Goal: Check status: Check status

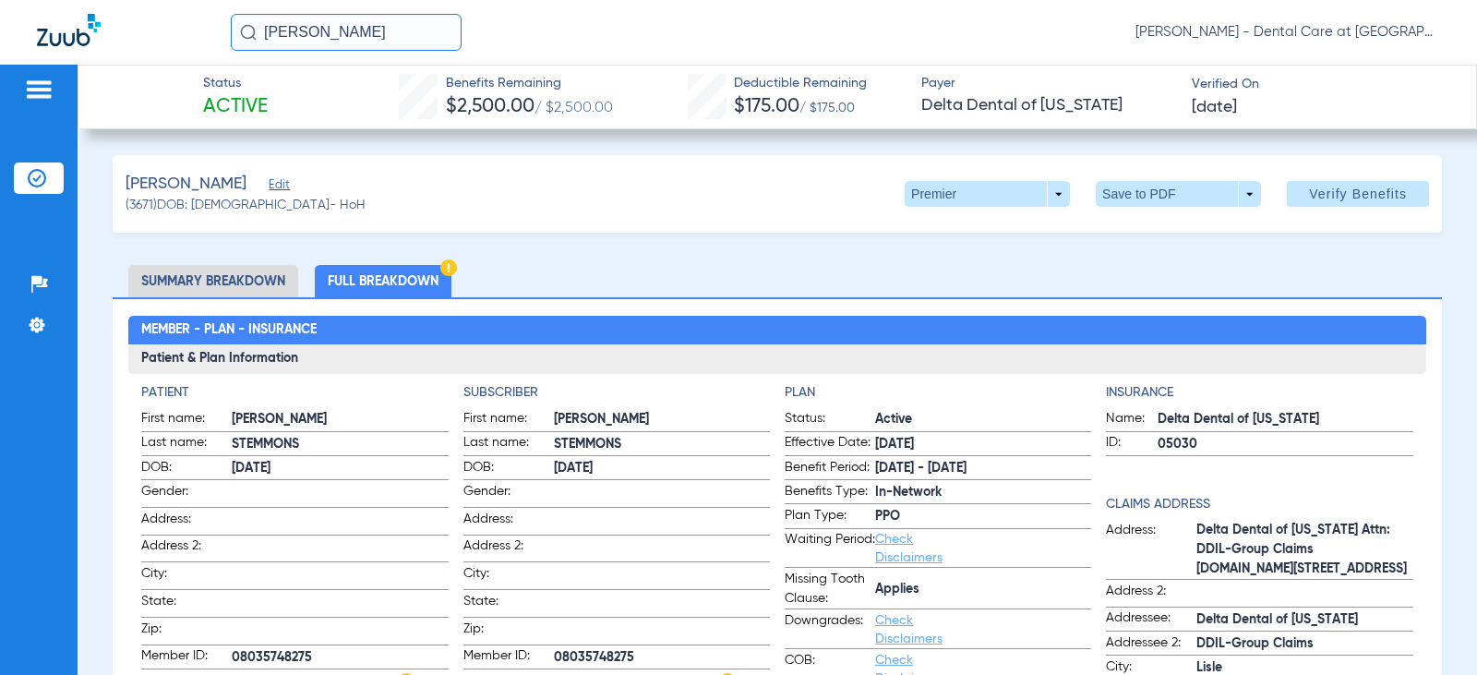
drag, startPoint x: 303, startPoint y: 23, endPoint x: 97, endPoint y: 19, distance: 205.9
click at [97, 19] on div "[PERSON_NAME] [PERSON_NAME] - Dental Care at [GEOGRAPHIC_DATA]" at bounding box center [738, 32] width 1477 height 65
click at [347, 20] on input "[PERSON_NAME]" at bounding box center [346, 32] width 231 height 37
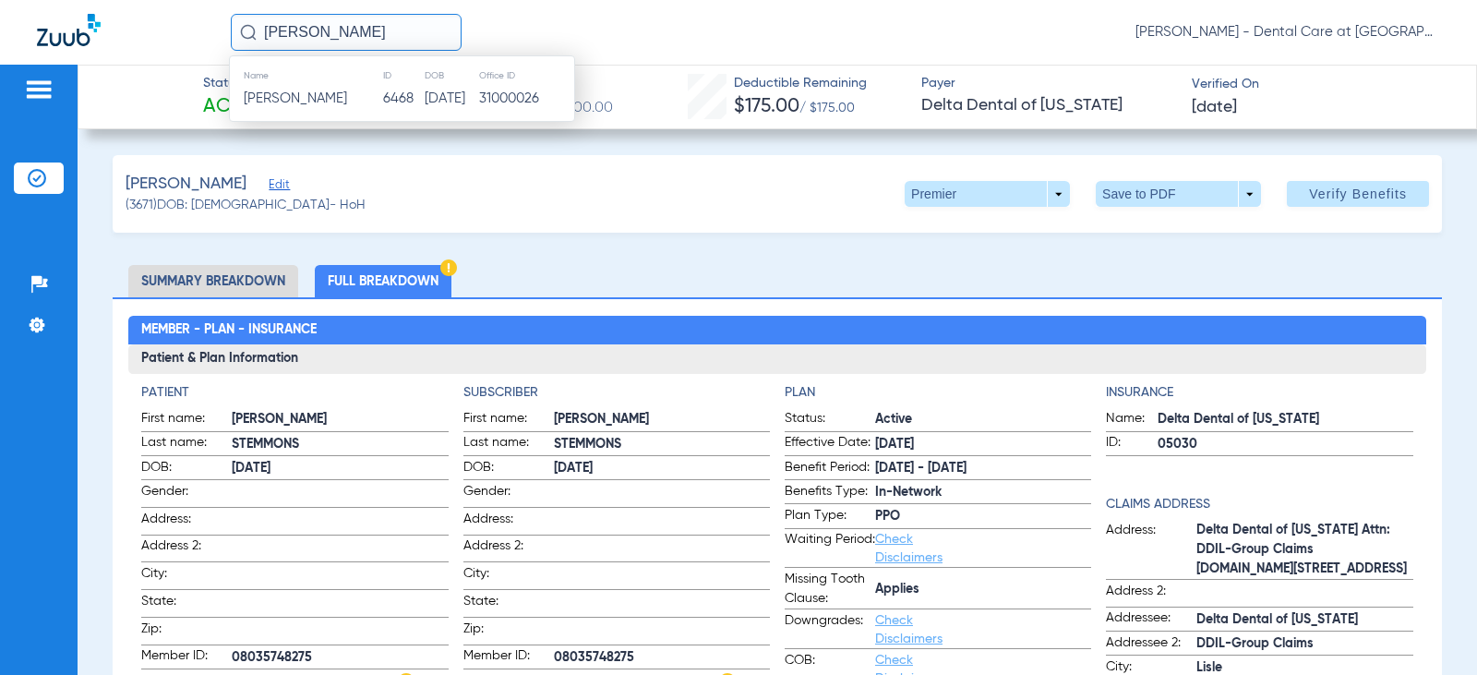
click at [316, 90] on td "[PERSON_NAME]" at bounding box center [306, 99] width 152 height 26
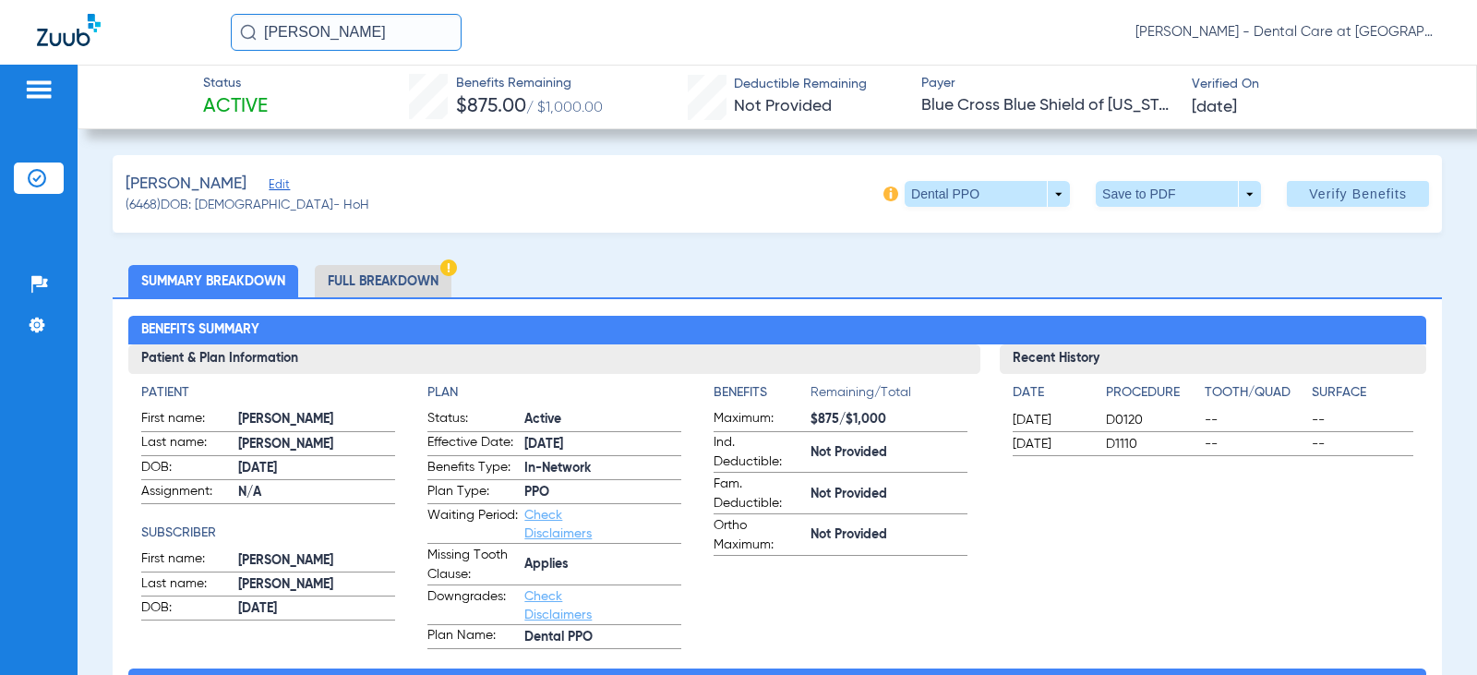
click at [404, 280] on li "Full Breakdown" at bounding box center [383, 281] width 137 height 32
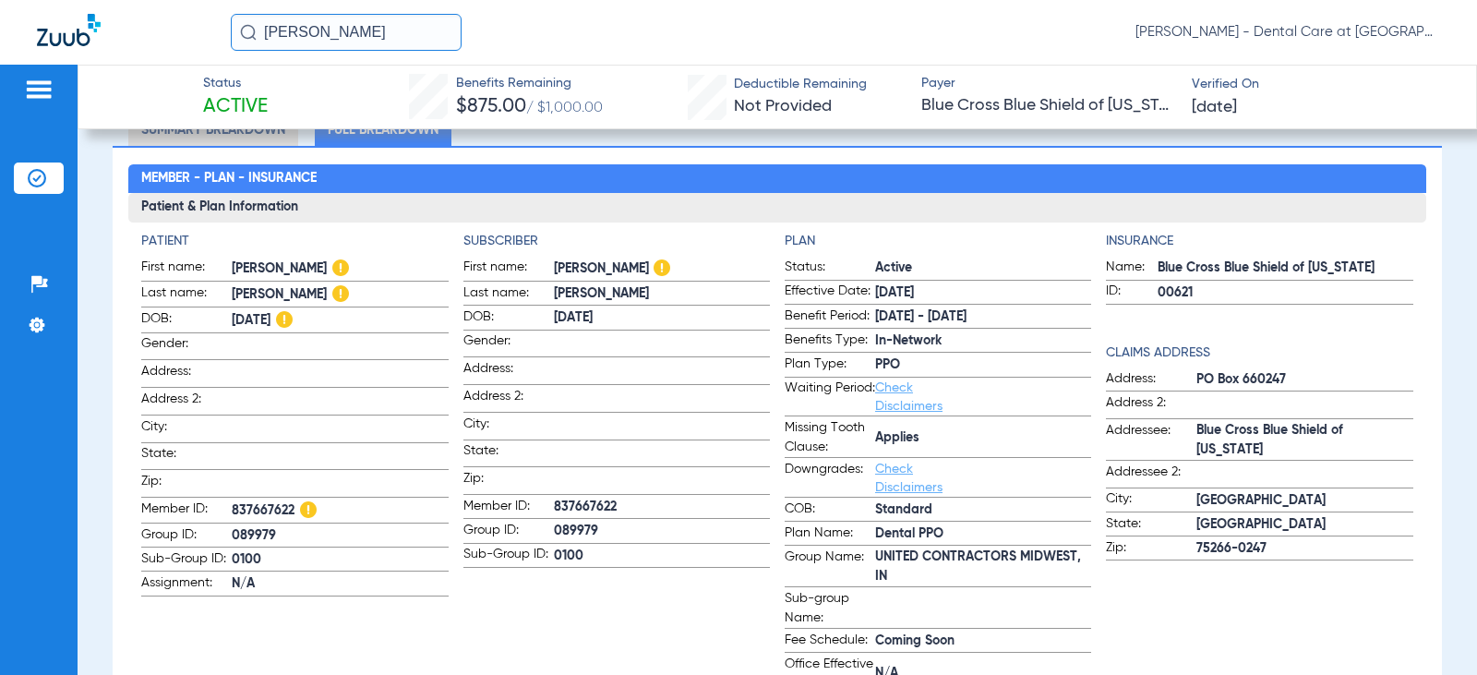
scroll to position [185, 0]
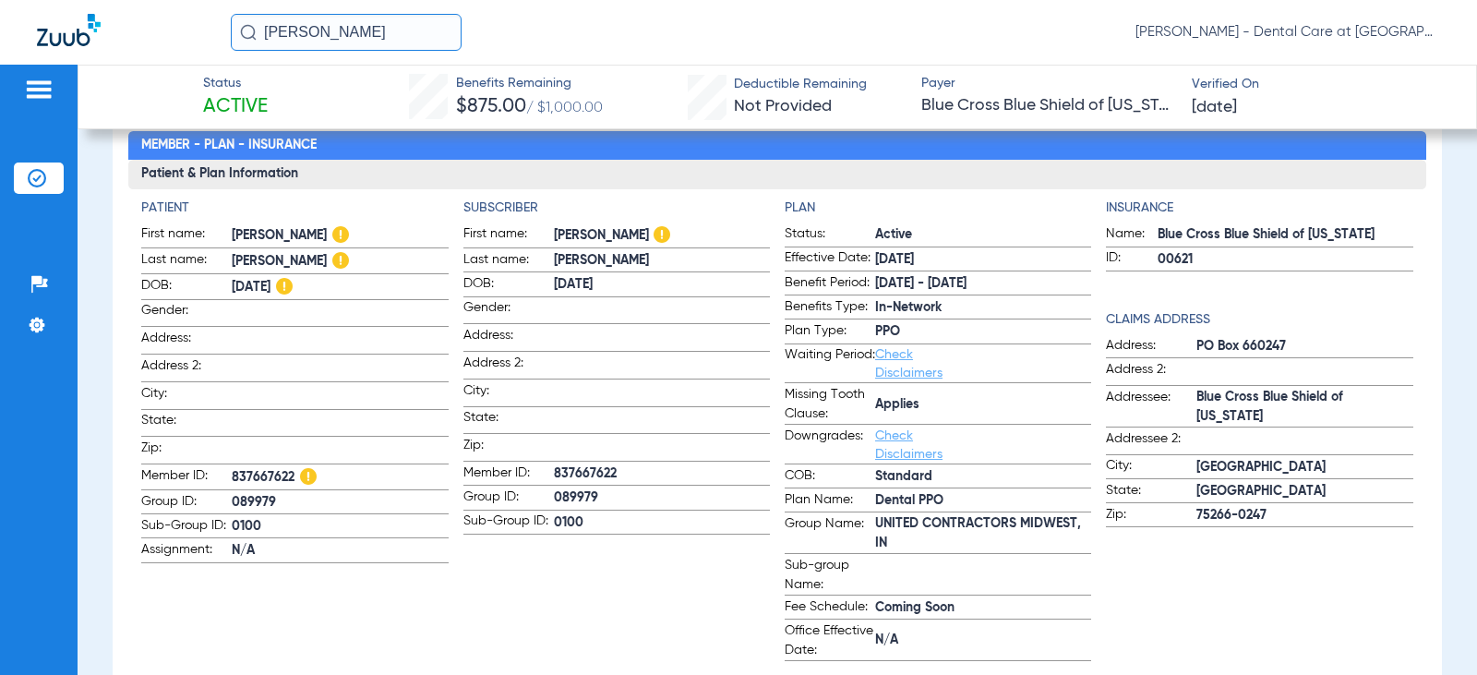
drag, startPoint x: 364, startPoint y: 30, endPoint x: 162, endPoint y: 32, distance: 202.2
click at [162, 32] on div "[PERSON_NAME] [PERSON_NAME] - Dental Care at [GEOGRAPHIC_DATA]" at bounding box center [738, 32] width 1477 height 65
click at [367, 28] on input "[PERSON_NAME]" at bounding box center [346, 32] width 231 height 37
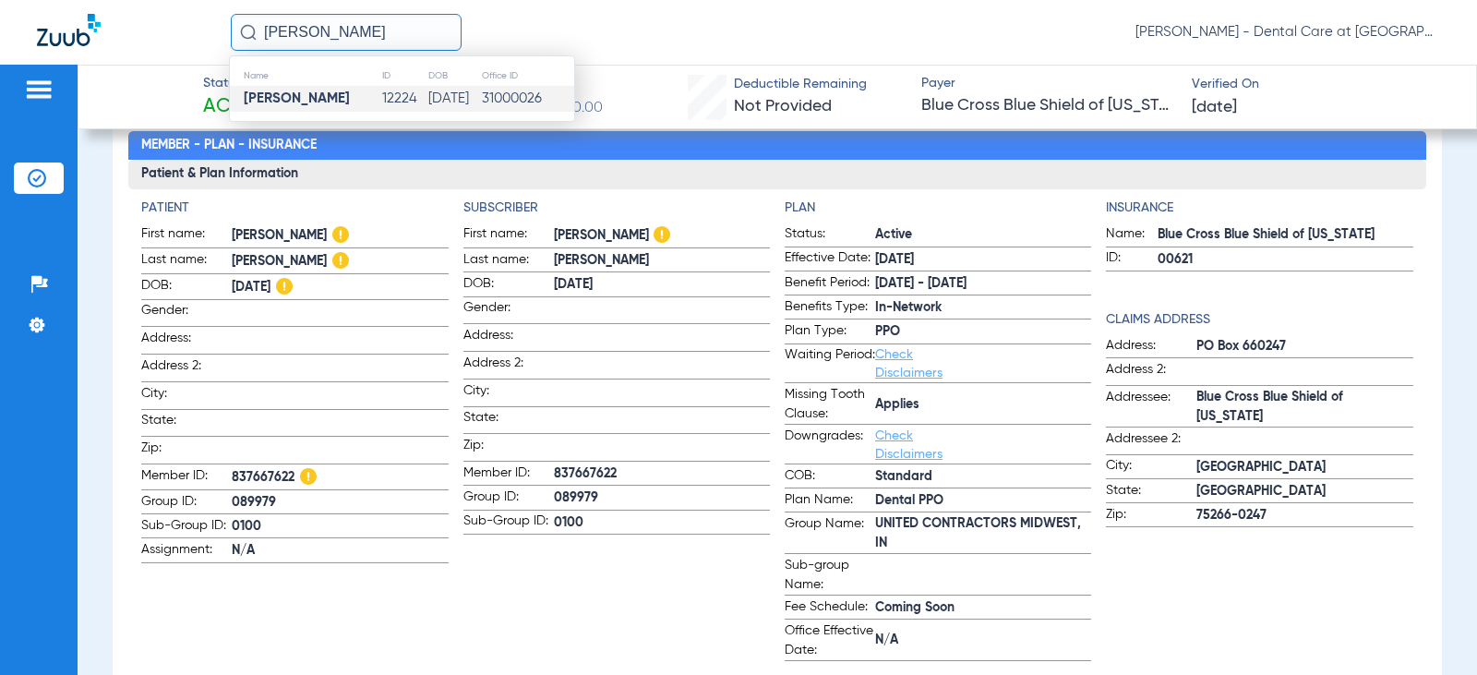
click at [355, 96] on td "[PERSON_NAME]" at bounding box center [305, 99] width 151 height 26
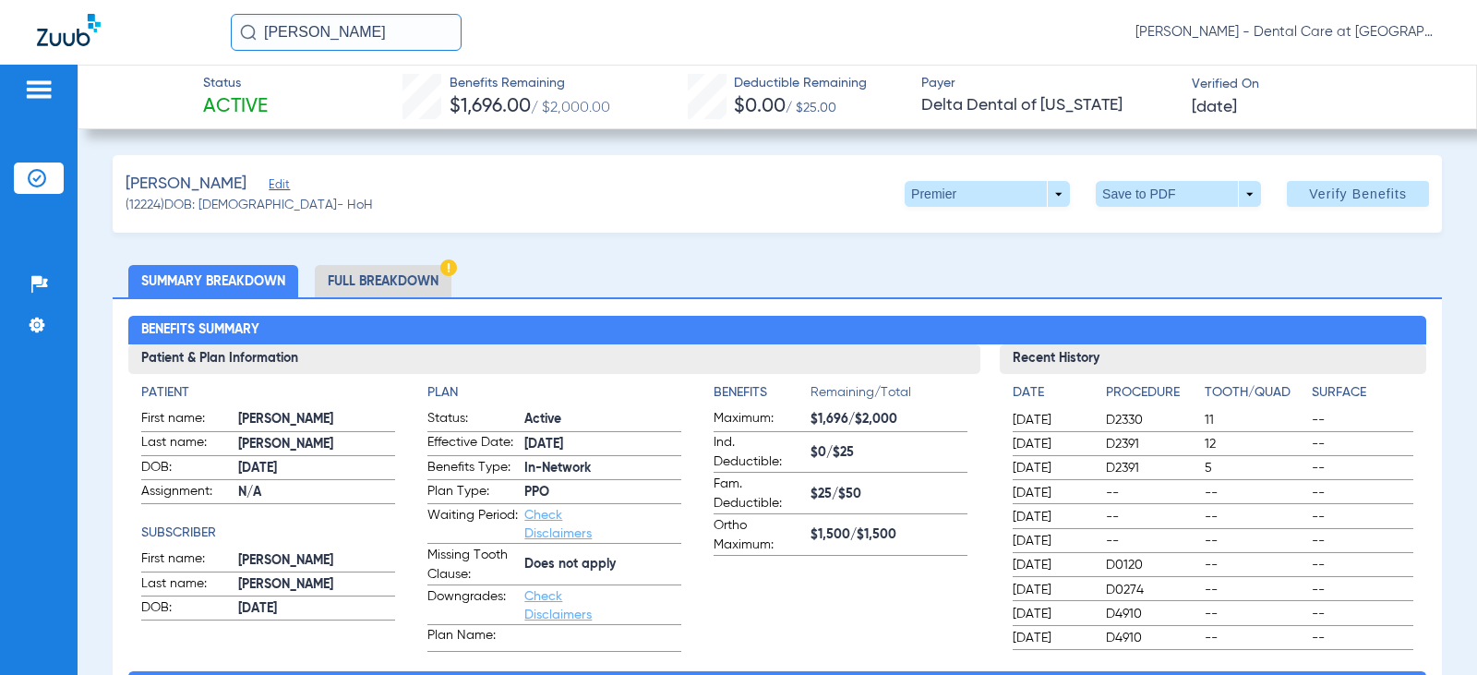
click at [365, 271] on li "Full Breakdown" at bounding box center [383, 281] width 137 height 32
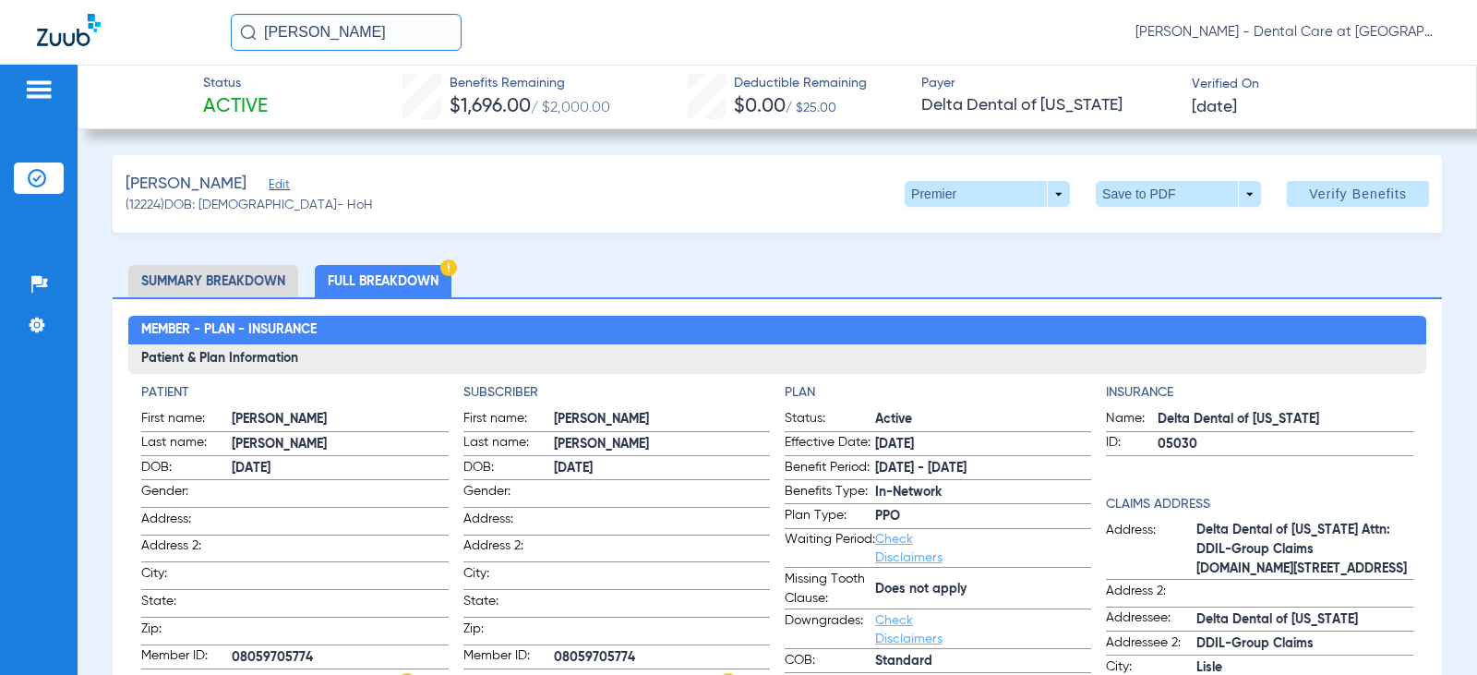
drag, startPoint x: 385, startPoint y: 35, endPoint x: 197, endPoint y: 47, distance: 188.7
click at [197, 47] on div "[PERSON_NAME] [PERSON_NAME] - Dental Care at [GEOGRAPHIC_DATA]" at bounding box center [738, 32] width 1477 height 65
drag, startPoint x: 435, startPoint y: 23, endPoint x: 403, endPoint y: 50, distance: 42.0
click at [432, 27] on input "[PERSON_NAME]" at bounding box center [346, 32] width 231 height 37
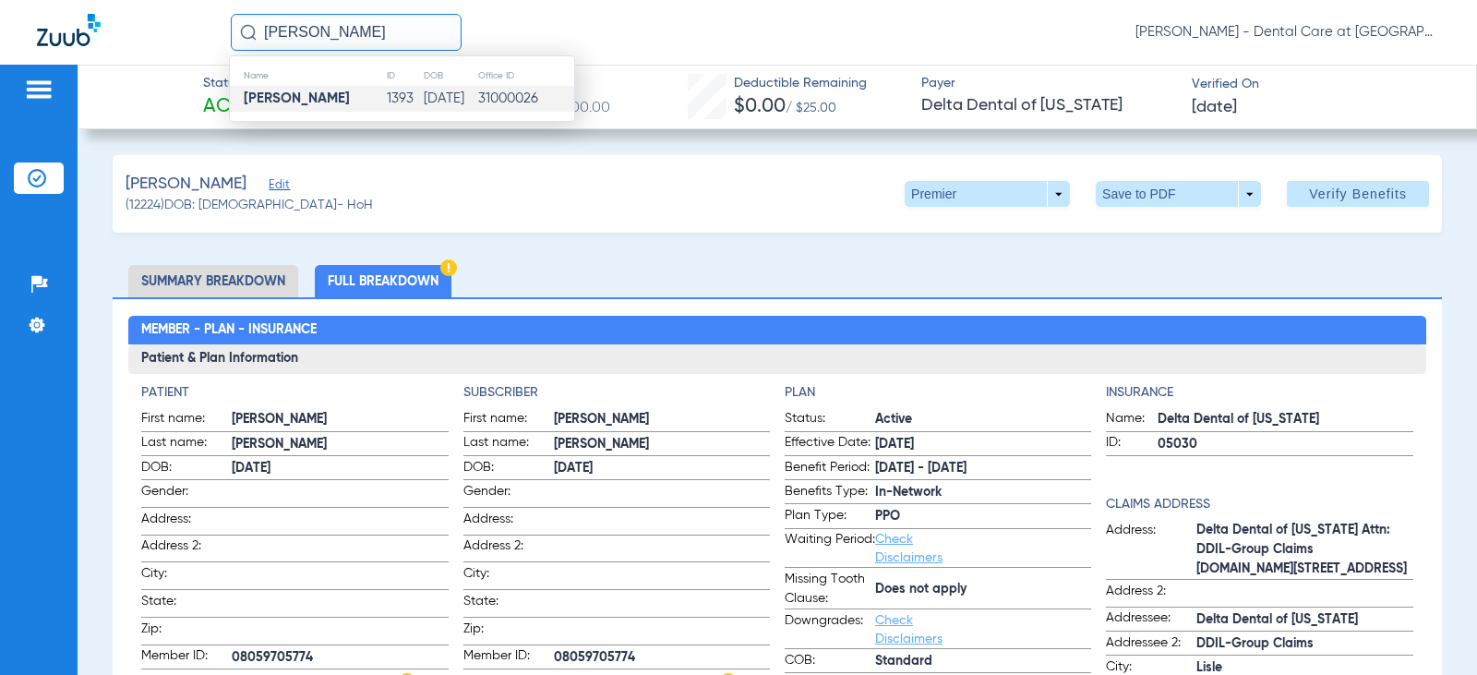
click at [353, 95] on td "[PERSON_NAME]" at bounding box center [308, 99] width 156 height 26
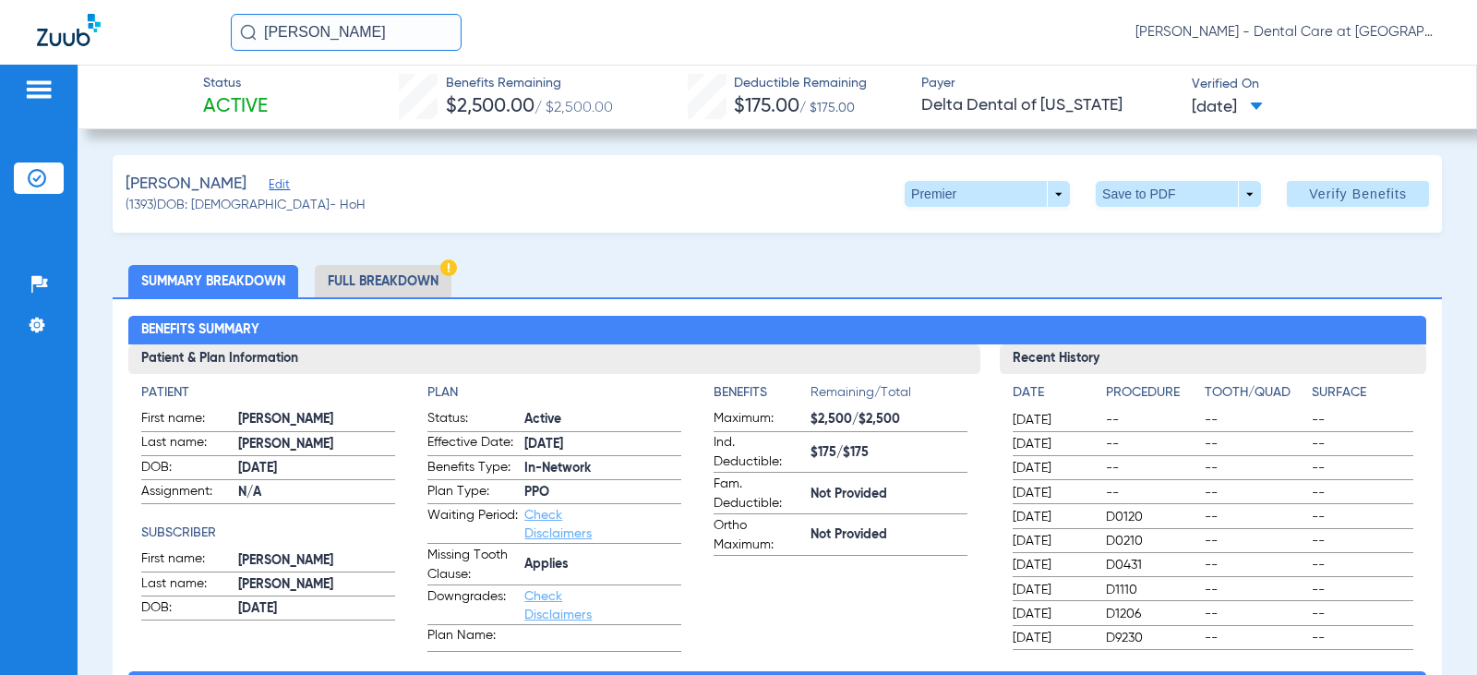
click at [378, 286] on li "Full Breakdown" at bounding box center [383, 281] width 137 height 32
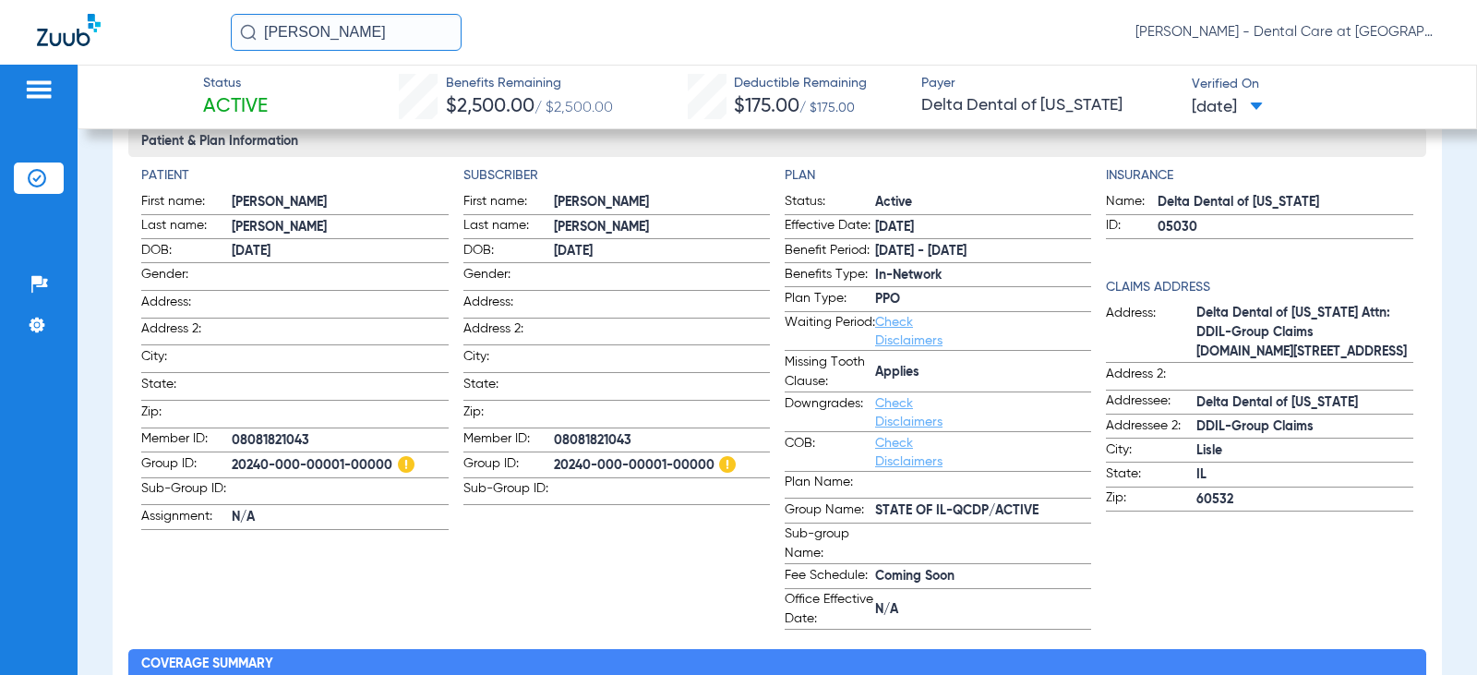
scroll to position [185, 0]
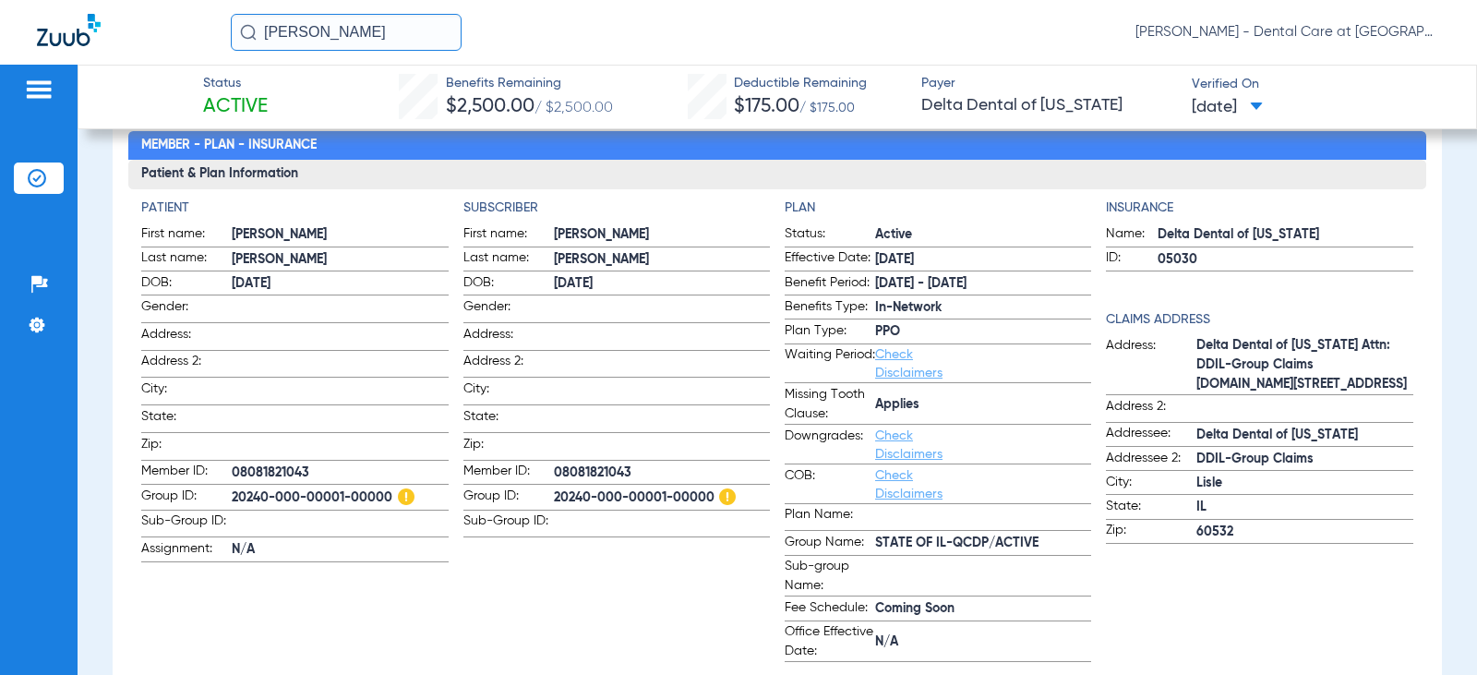
drag, startPoint x: 390, startPoint y: 32, endPoint x: 48, endPoint y: 15, distance: 342.1
click at [48, 15] on div "[PERSON_NAME] [PERSON_NAME] - Dental Care at [GEOGRAPHIC_DATA]" at bounding box center [738, 32] width 1477 height 65
click at [351, 32] on input "[PERSON_NAME]" at bounding box center [346, 32] width 231 height 37
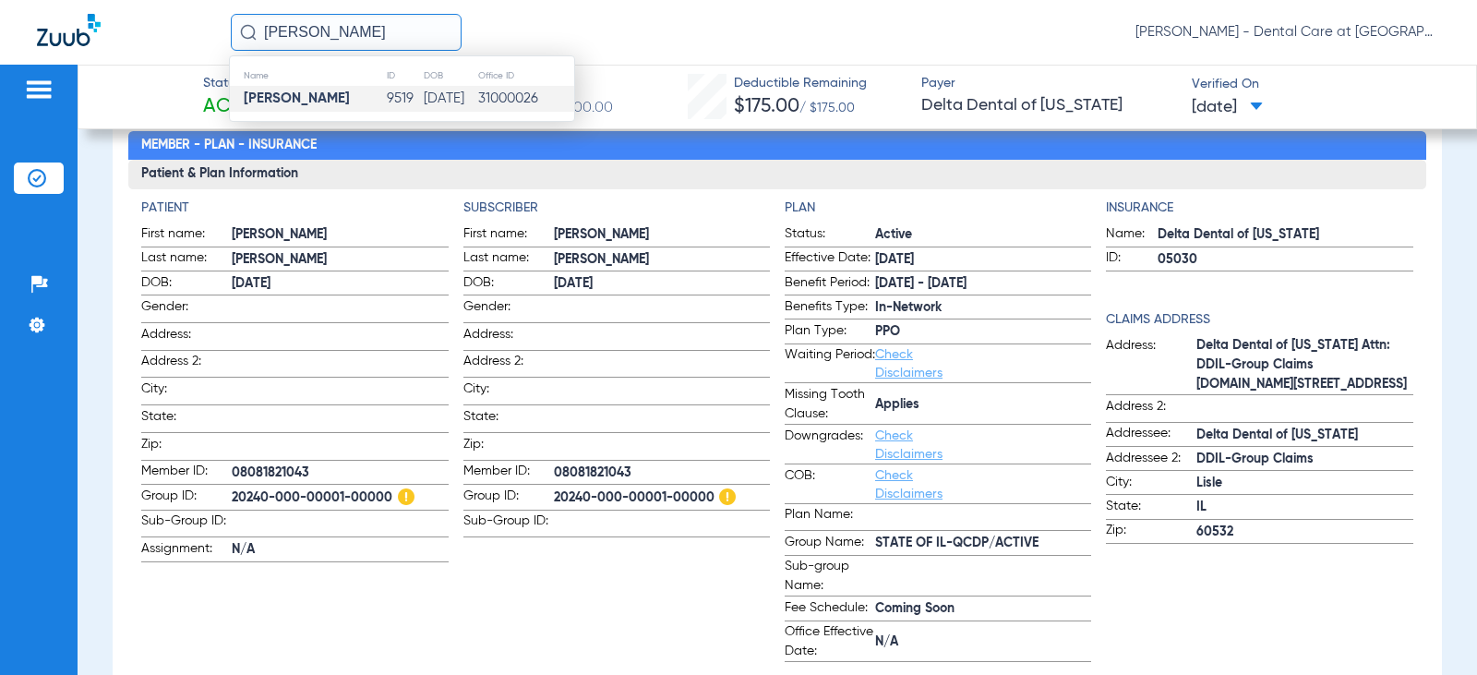
click at [348, 98] on td "[PERSON_NAME]" at bounding box center [308, 99] width 156 height 26
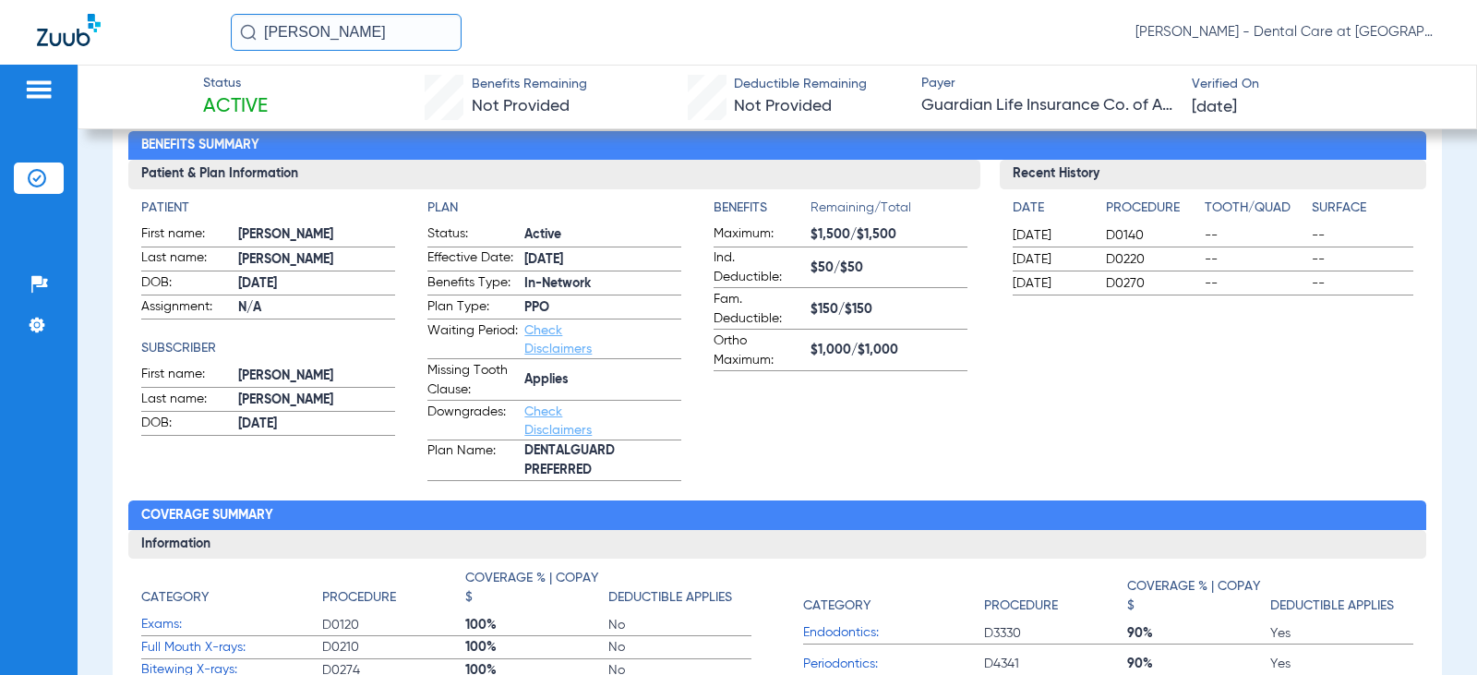
click at [720, 438] on app-benefits-information "Benefits Remaining/Total Maximum: $1,500/$1,500 Ind. Deductible: $50/$50 Fam. D…" at bounding box center [841, 340] width 254 height 283
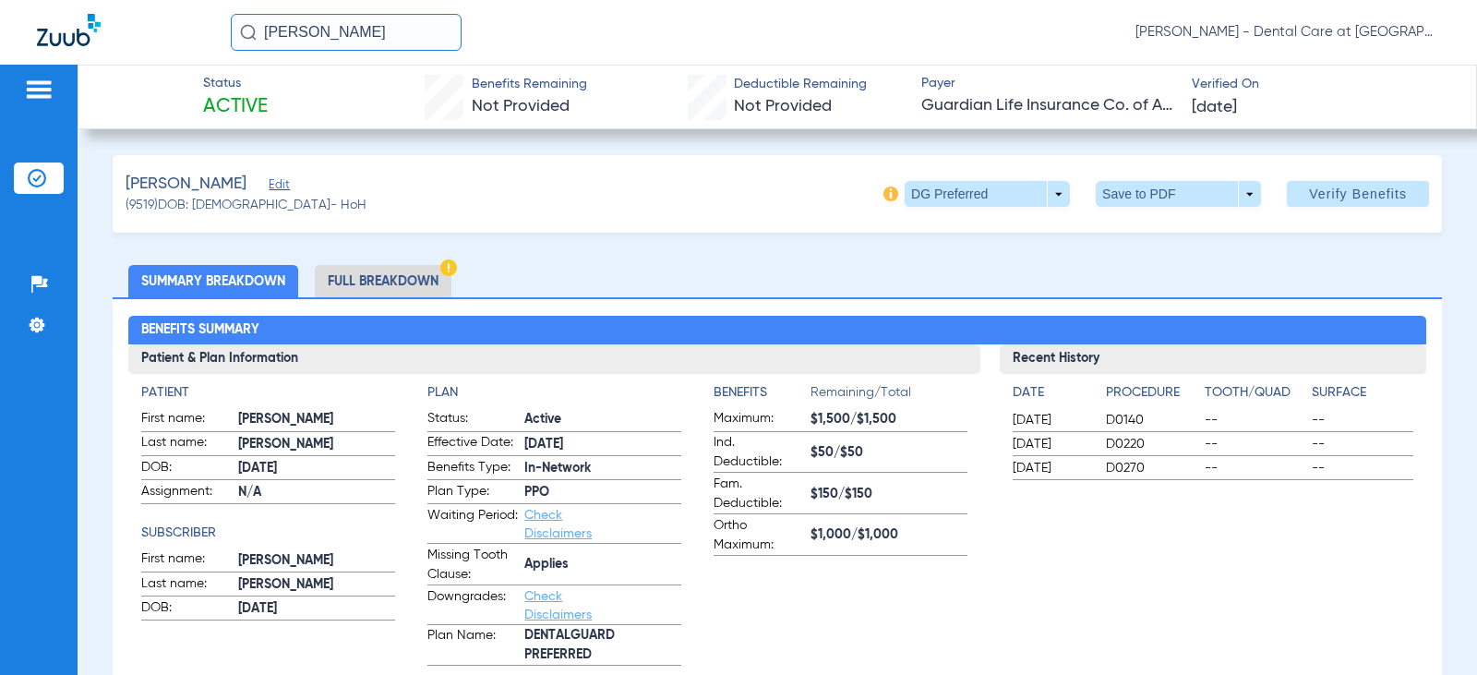
click at [417, 278] on li "Full Breakdown" at bounding box center [383, 281] width 137 height 32
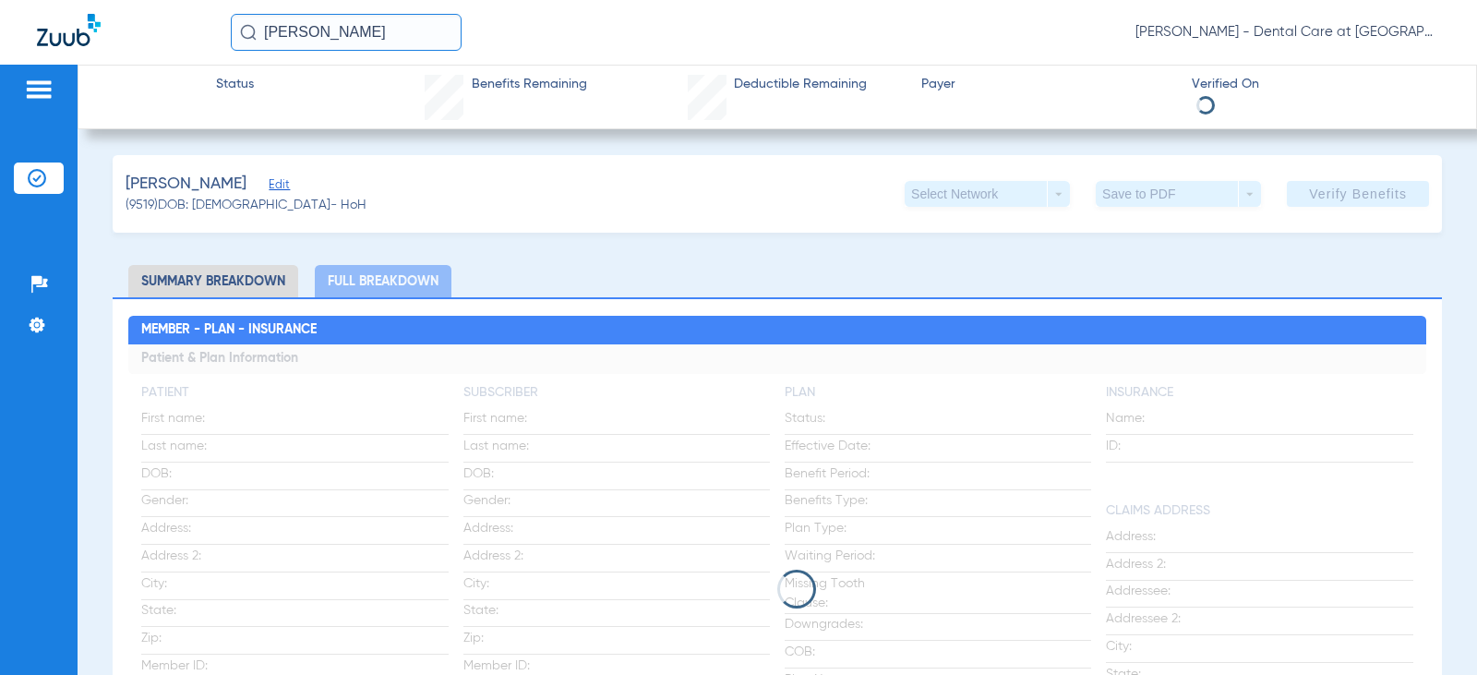
scroll to position [92, 0]
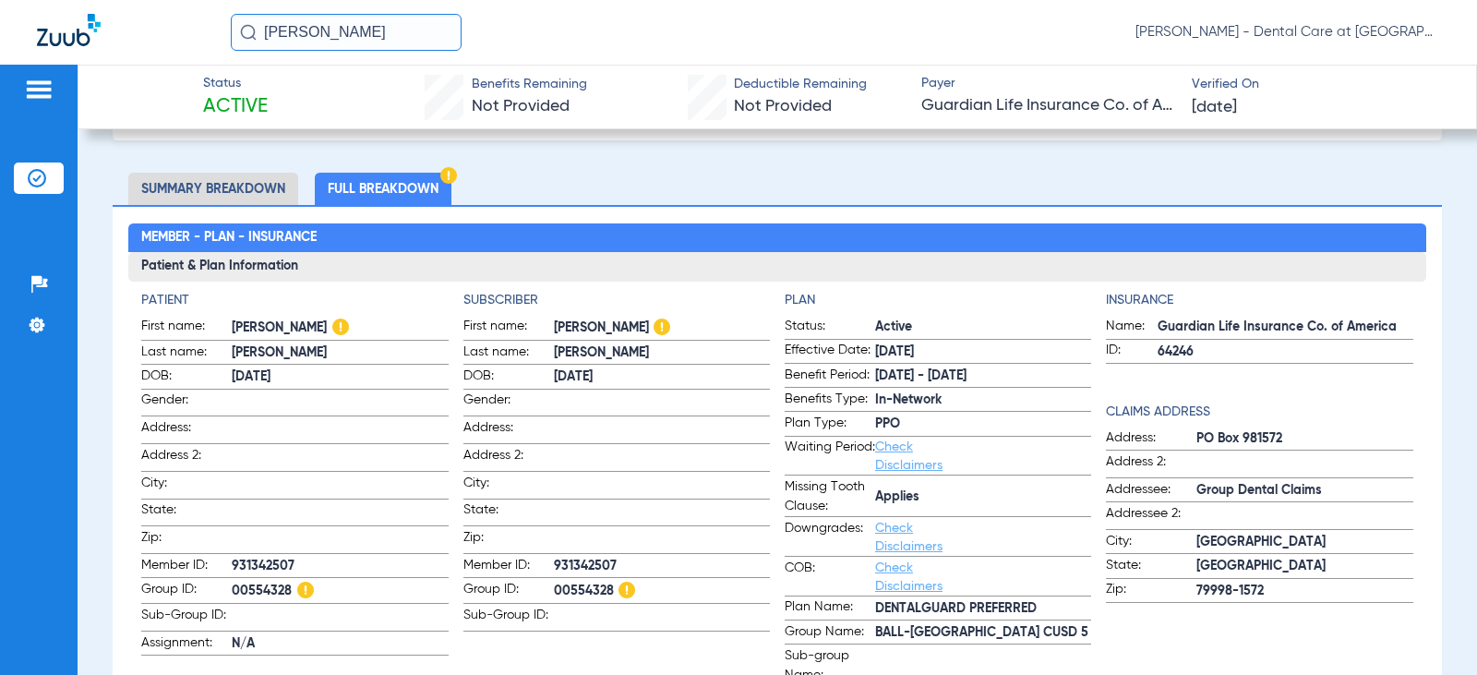
drag, startPoint x: 389, startPoint y: 22, endPoint x: 127, endPoint y: 46, distance: 262.4
click at [127, 46] on div "[PERSON_NAME] [PERSON_NAME] - Dental Care at [GEOGRAPHIC_DATA]" at bounding box center [738, 32] width 1477 height 65
click at [378, 25] on input "[PERSON_NAME]" at bounding box center [346, 32] width 231 height 37
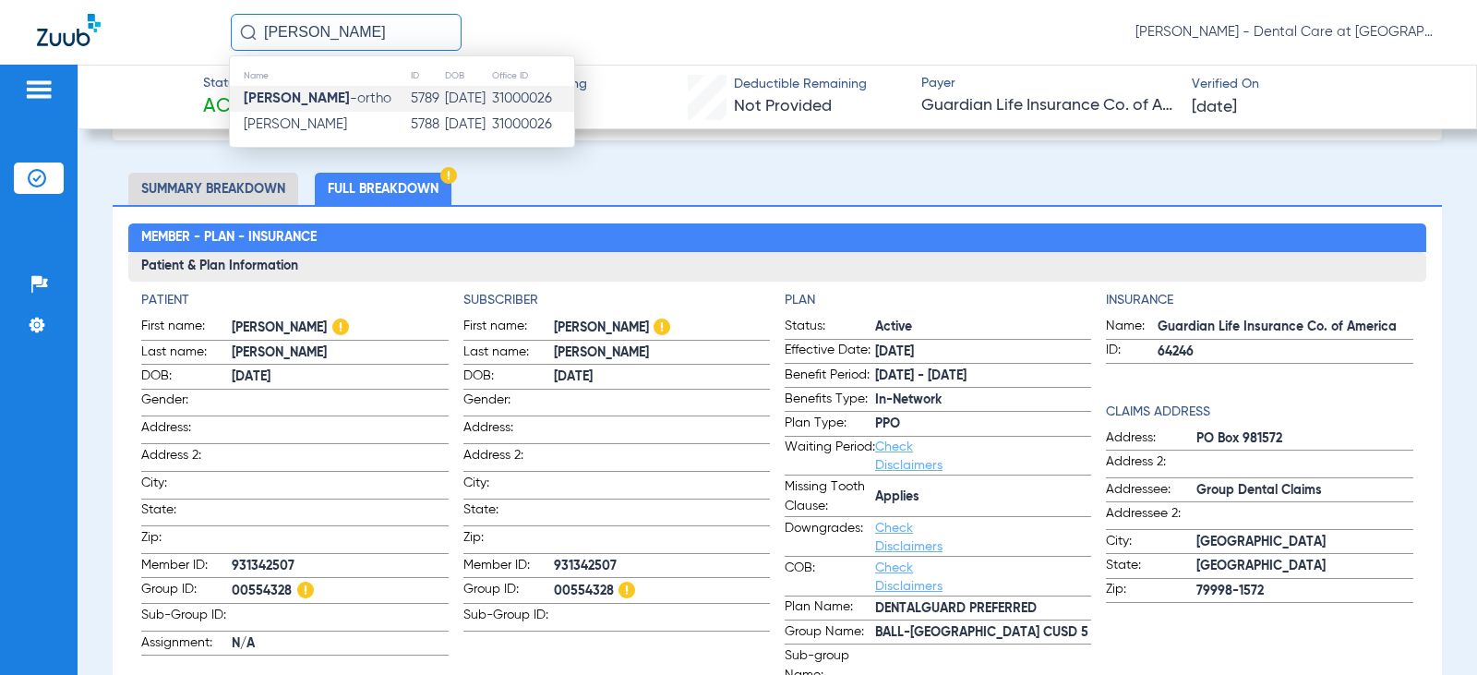
click at [332, 94] on span "[PERSON_NAME] -ortho" at bounding box center [318, 98] width 148 height 14
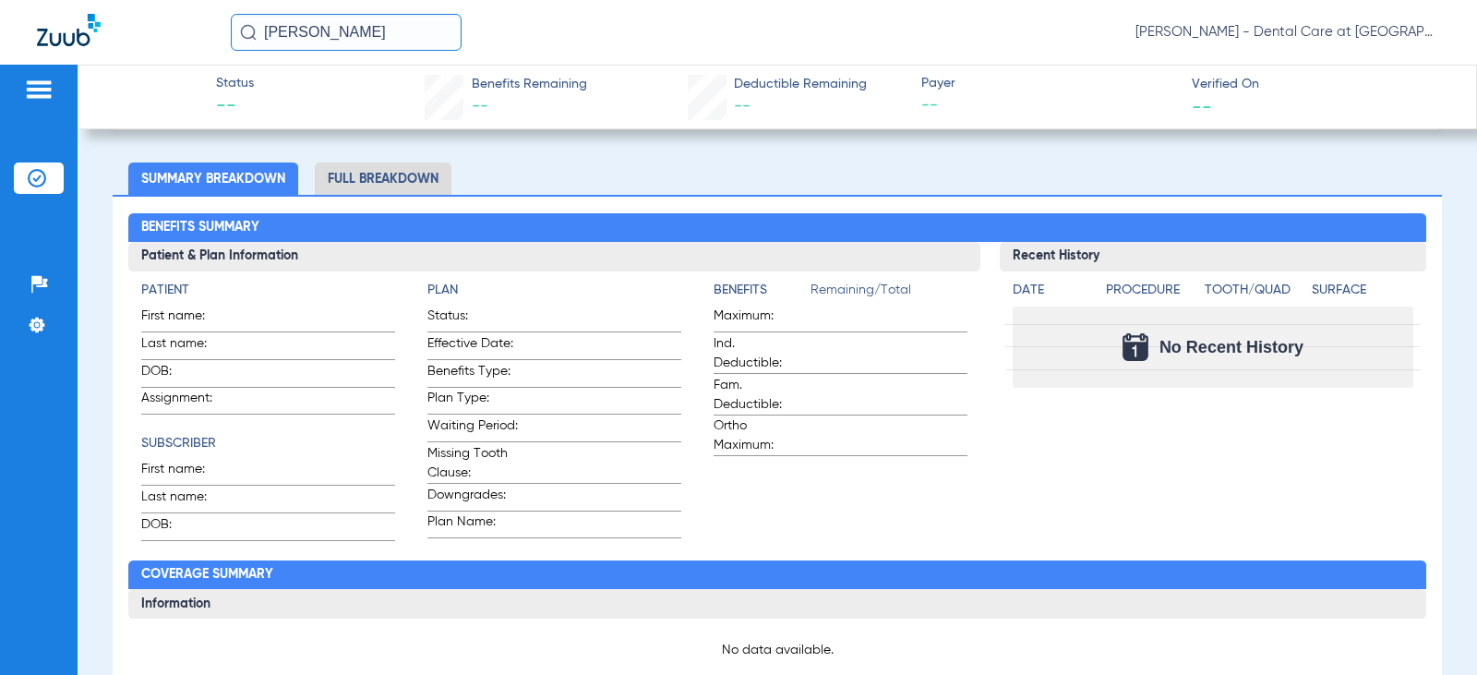
click at [367, 21] on input "[PERSON_NAME]" at bounding box center [346, 32] width 231 height 37
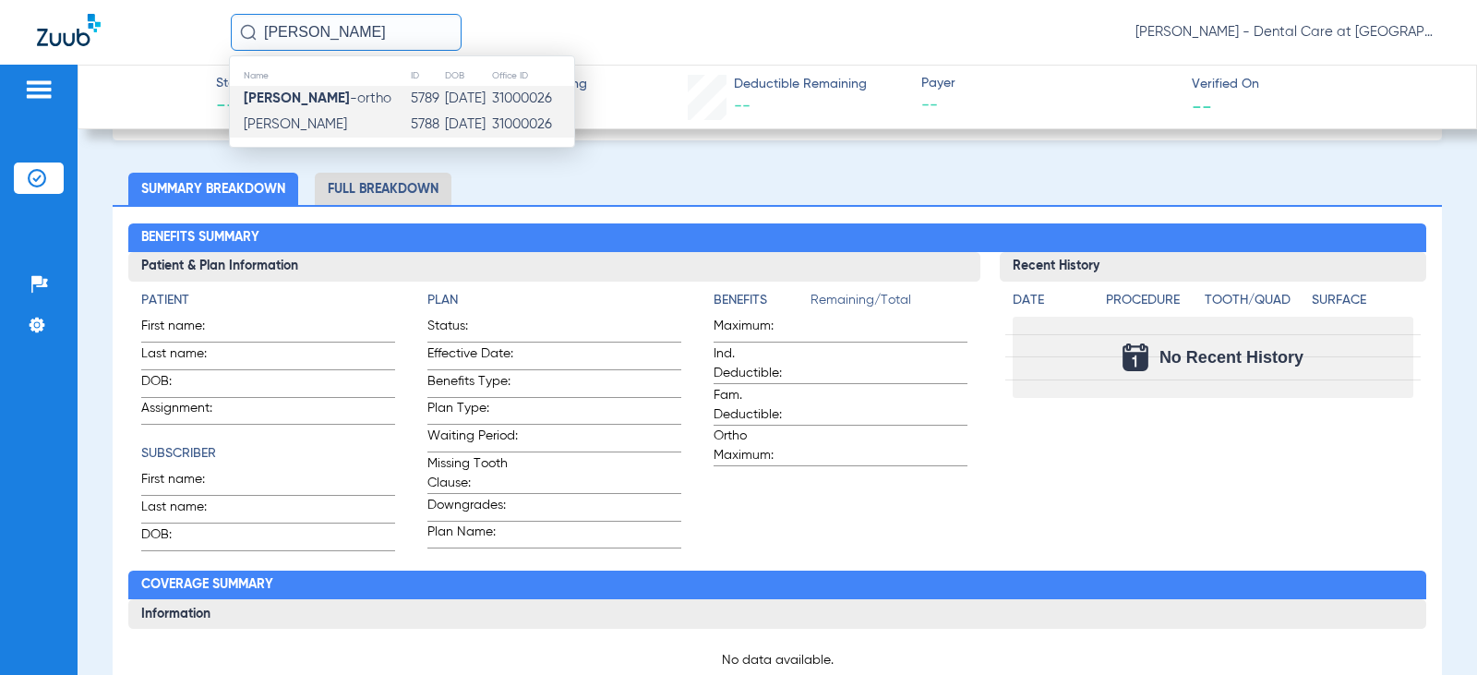
click at [340, 123] on td "[PERSON_NAME]" at bounding box center [320, 125] width 180 height 26
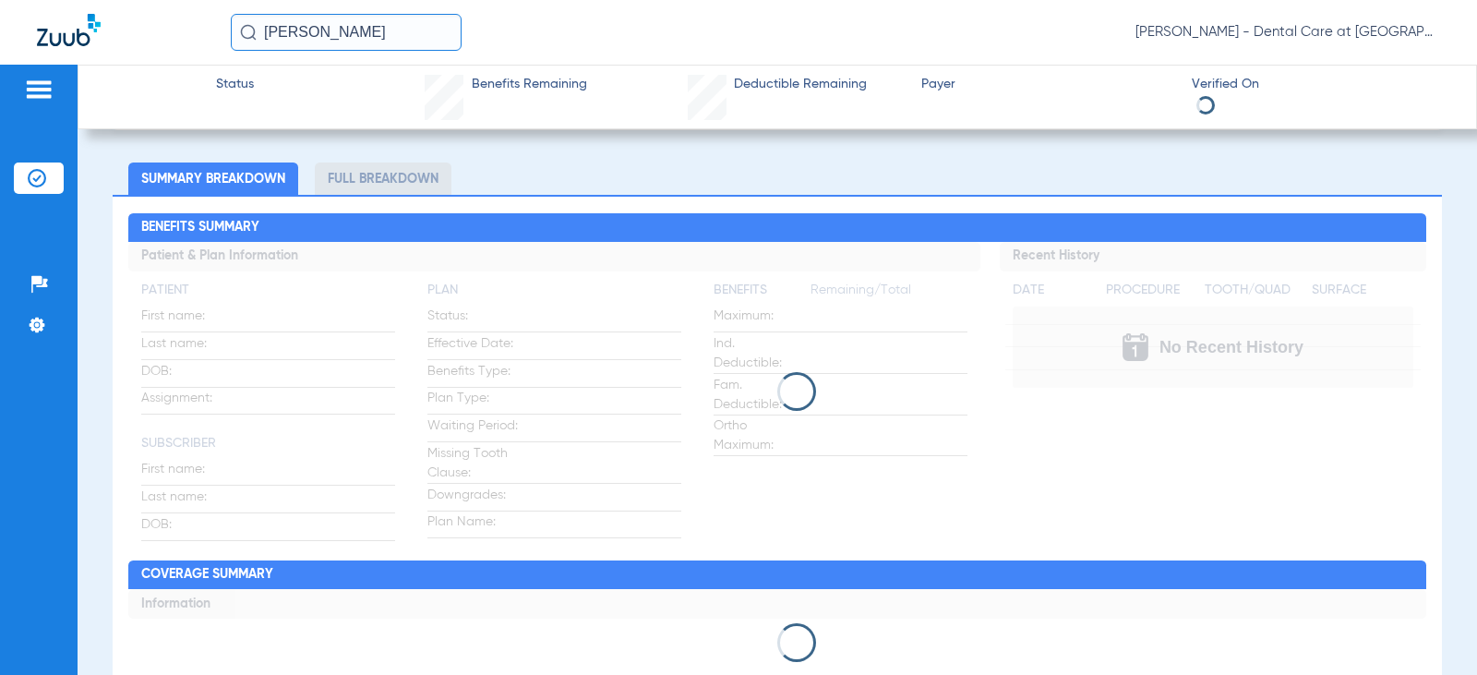
scroll to position [92, 0]
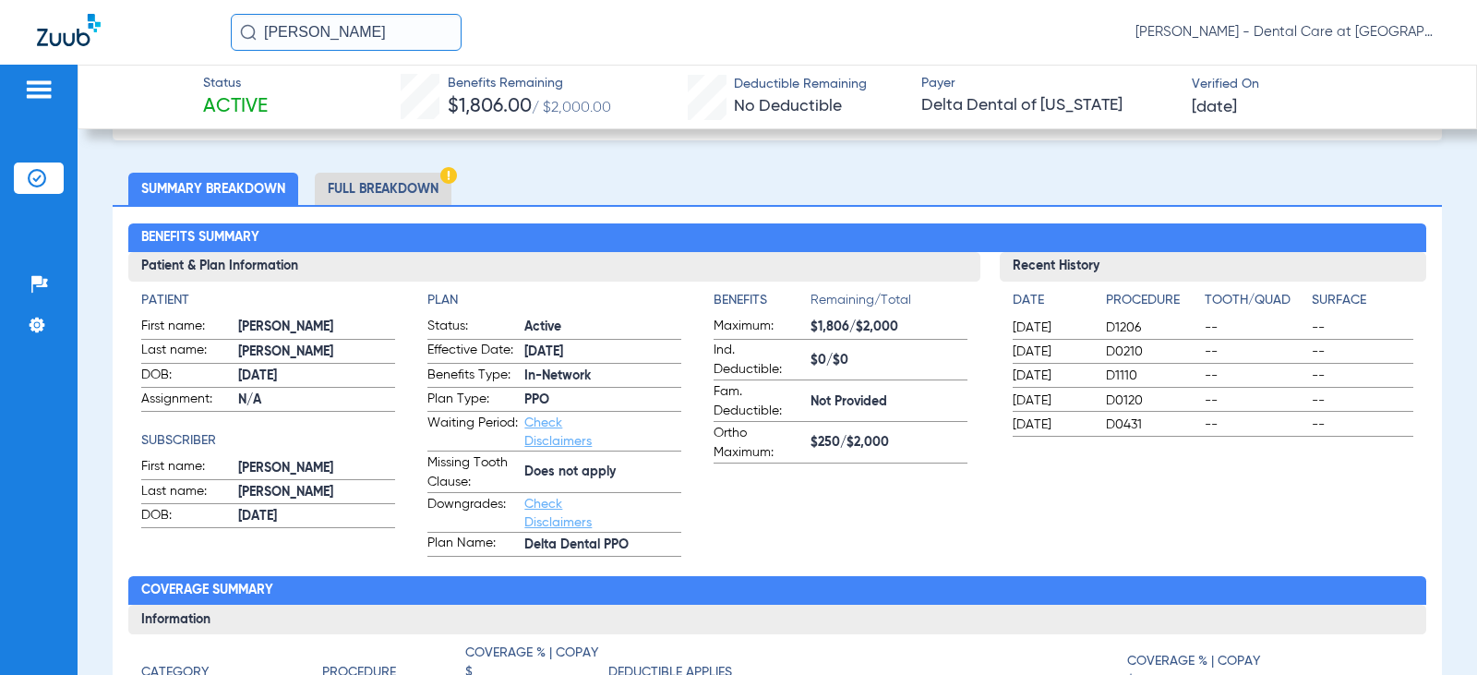
click at [417, 198] on li "Full Breakdown" at bounding box center [383, 189] width 137 height 32
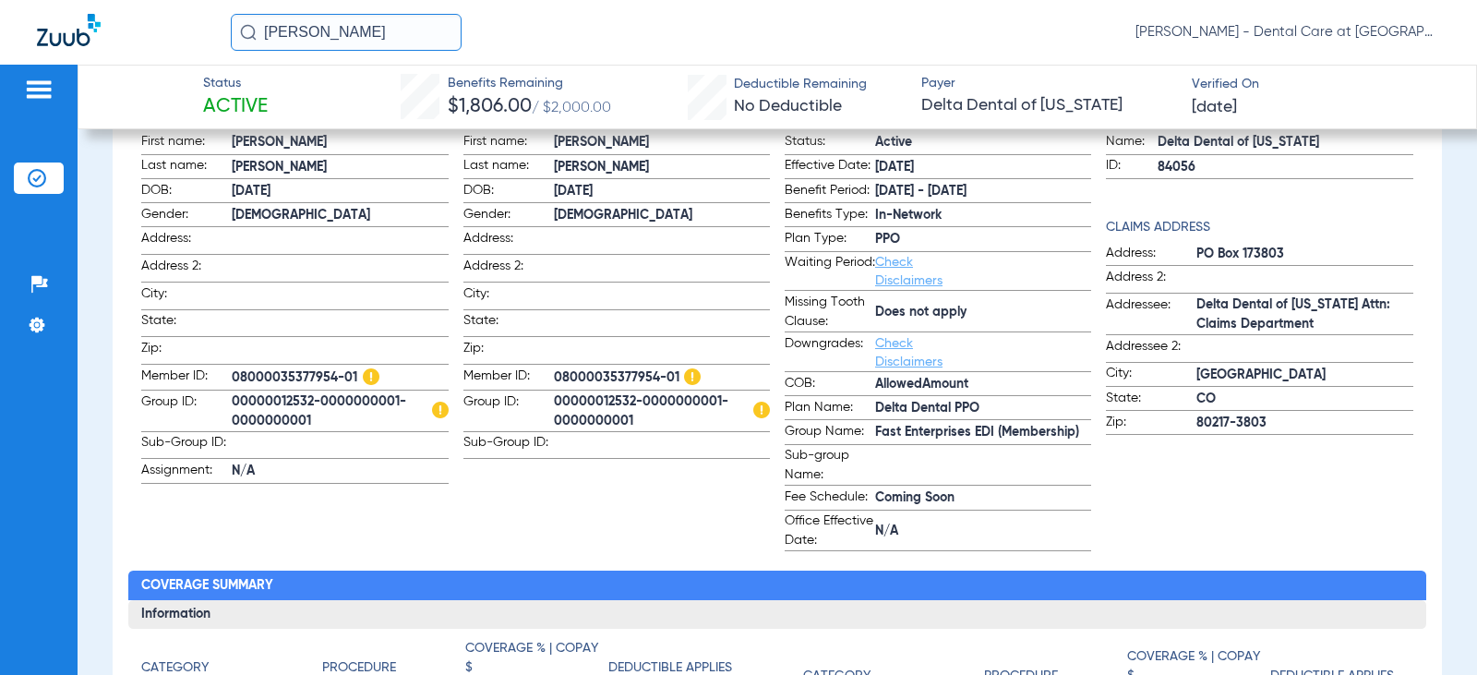
scroll to position [185, 0]
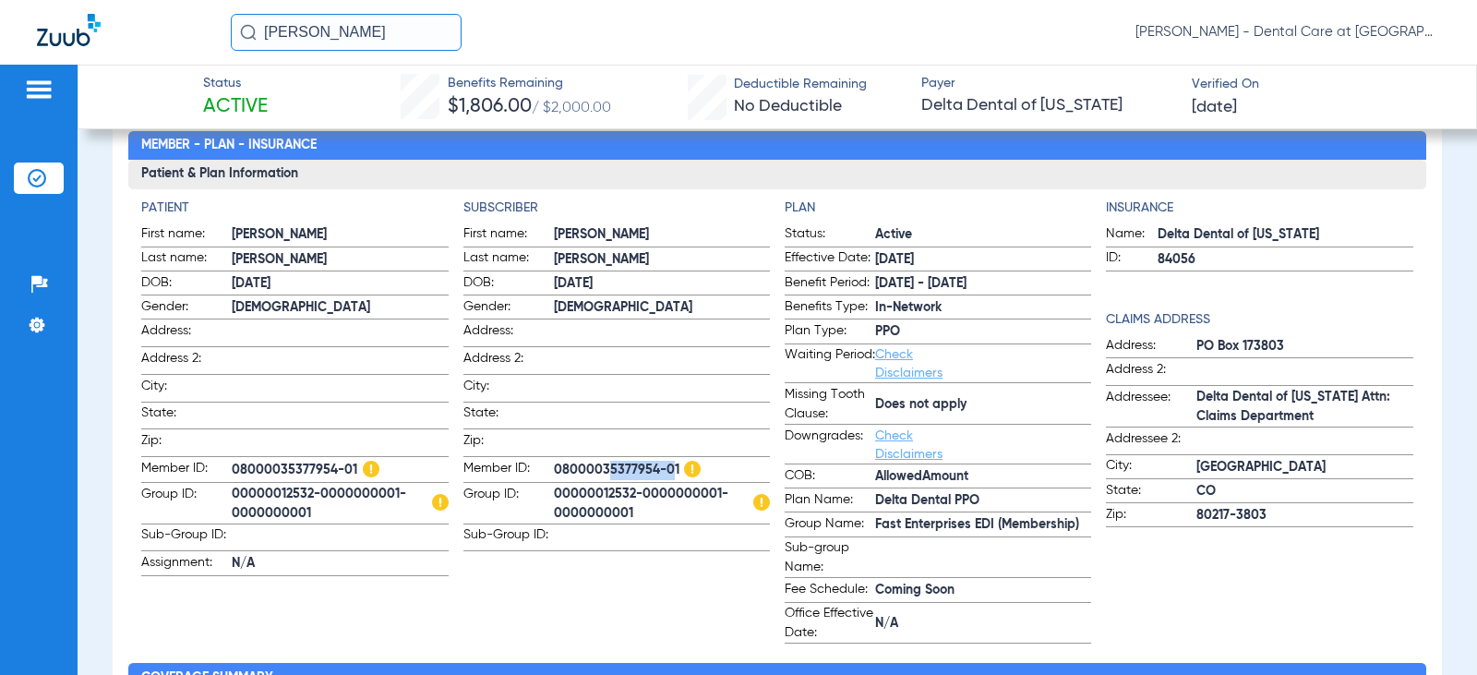
drag, startPoint x: 661, startPoint y: 465, endPoint x: 597, endPoint y: 459, distance: 64.0
click at [597, 459] on span "08000035377954-01" at bounding box center [662, 470] width 216 height 23
drag, startPoint x: 672, startPoint y: 464, endPoint x: 554, endPoint y: 464, distance: 118.2
click at [554, 464] on span "08000035377954-01" at bounding box center [662, 470] width 216 height 23
copy span "08000035377954-01"
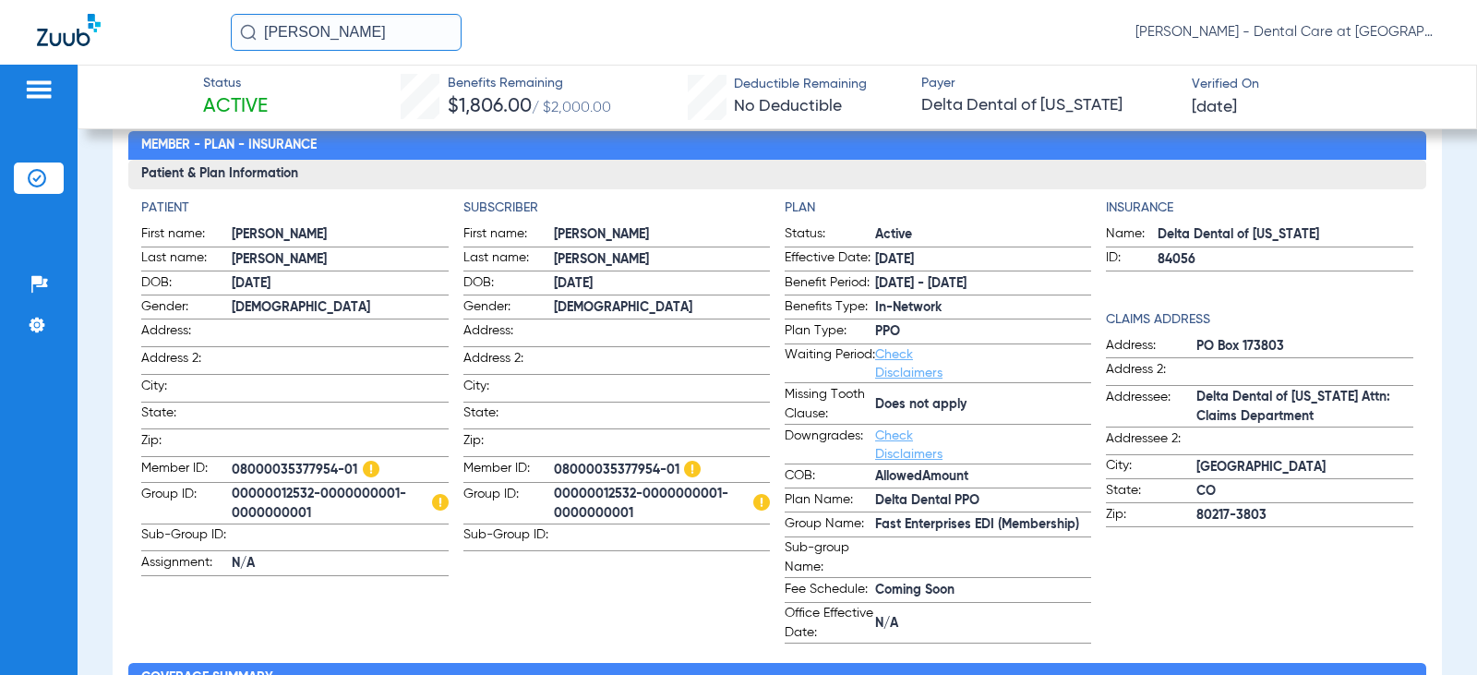
drag, startPoint x: 365, startPoint y: 32, endPoint x: 94, endPoint y: 40, distance: 270.6
click at [94, 40] on div "[PERSON_NAME] [PERSON_NAME] - Dental Care at [GEOGRAPHIC_DATA]" at bounding box center [738, 32] width 1477 height 65
click at [436, 40] on input "[PERSON_NAME]" at bounding box center [346, 32] width 231 height 37
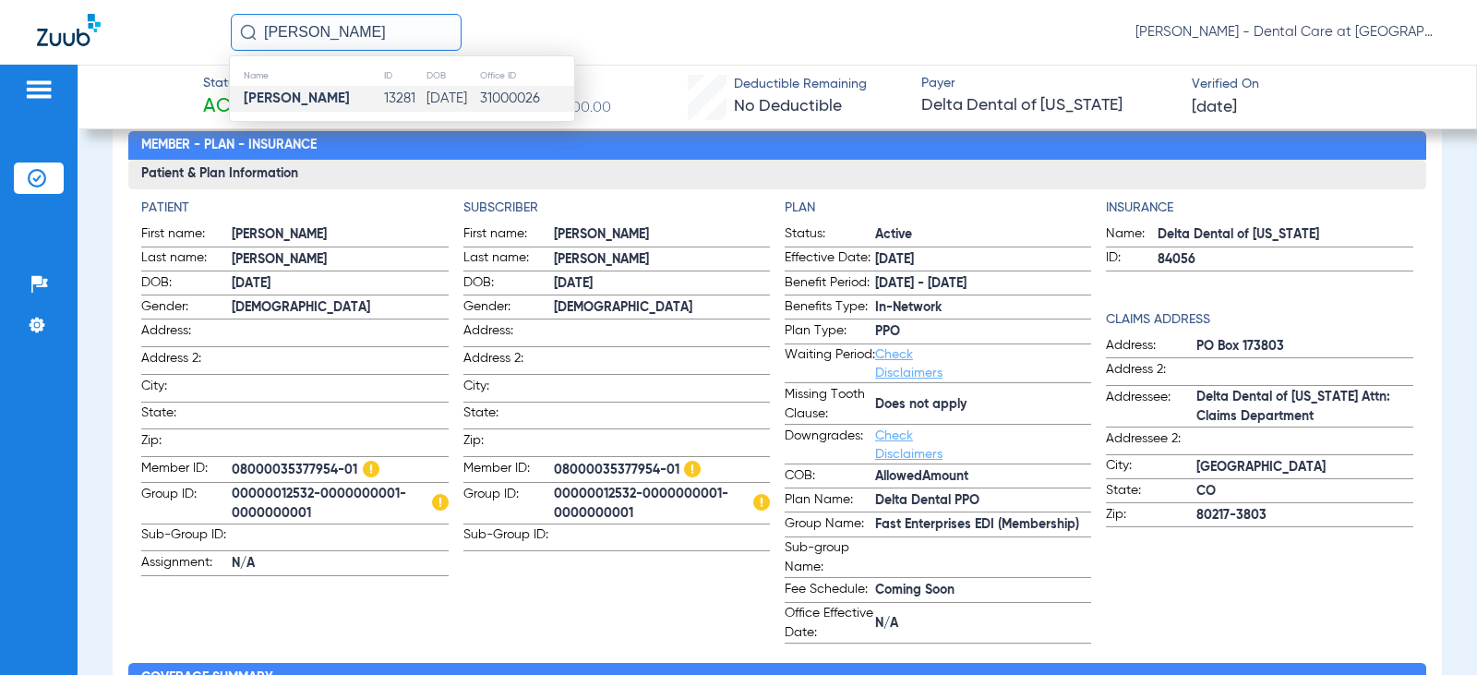
type input "[PERSON_NAME]"
click at [426, 100] on td "[DATE]" at bounding box center [453, 99] width 54 height 26
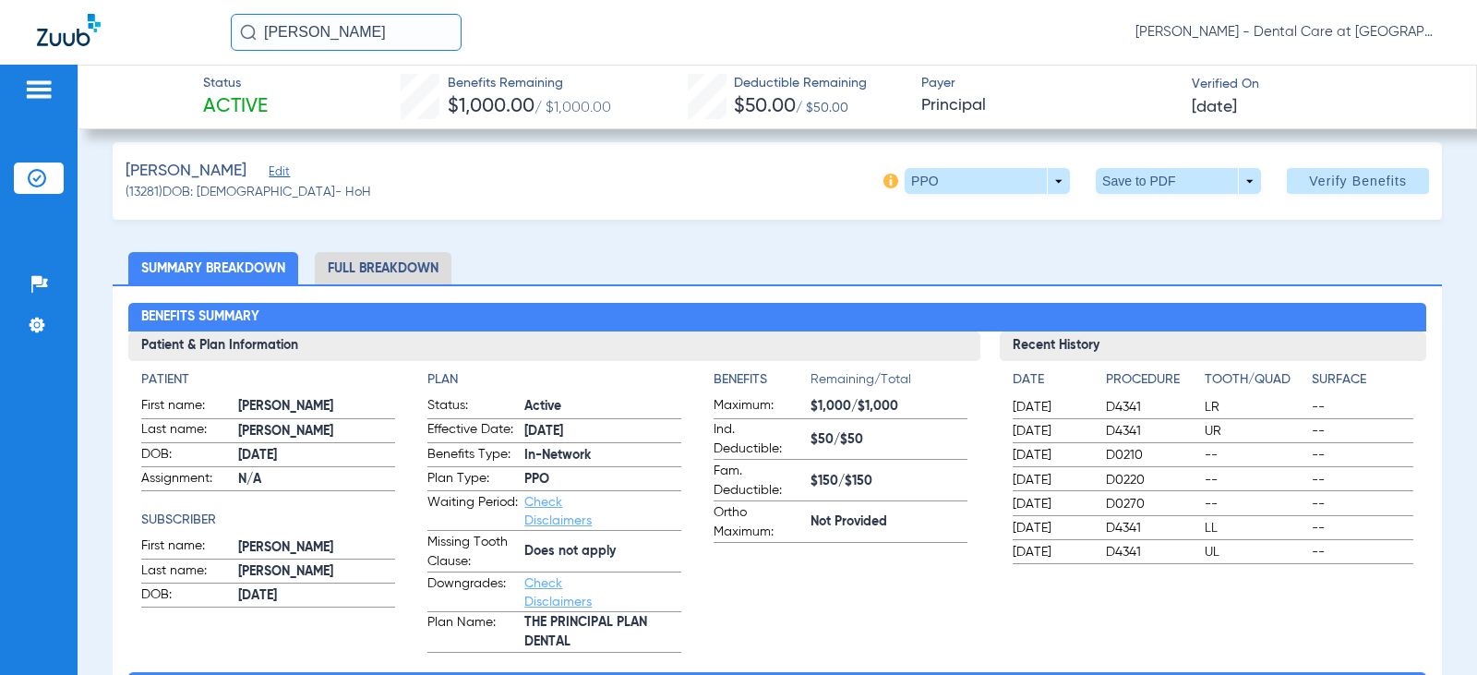
scroll to position [185, 0]
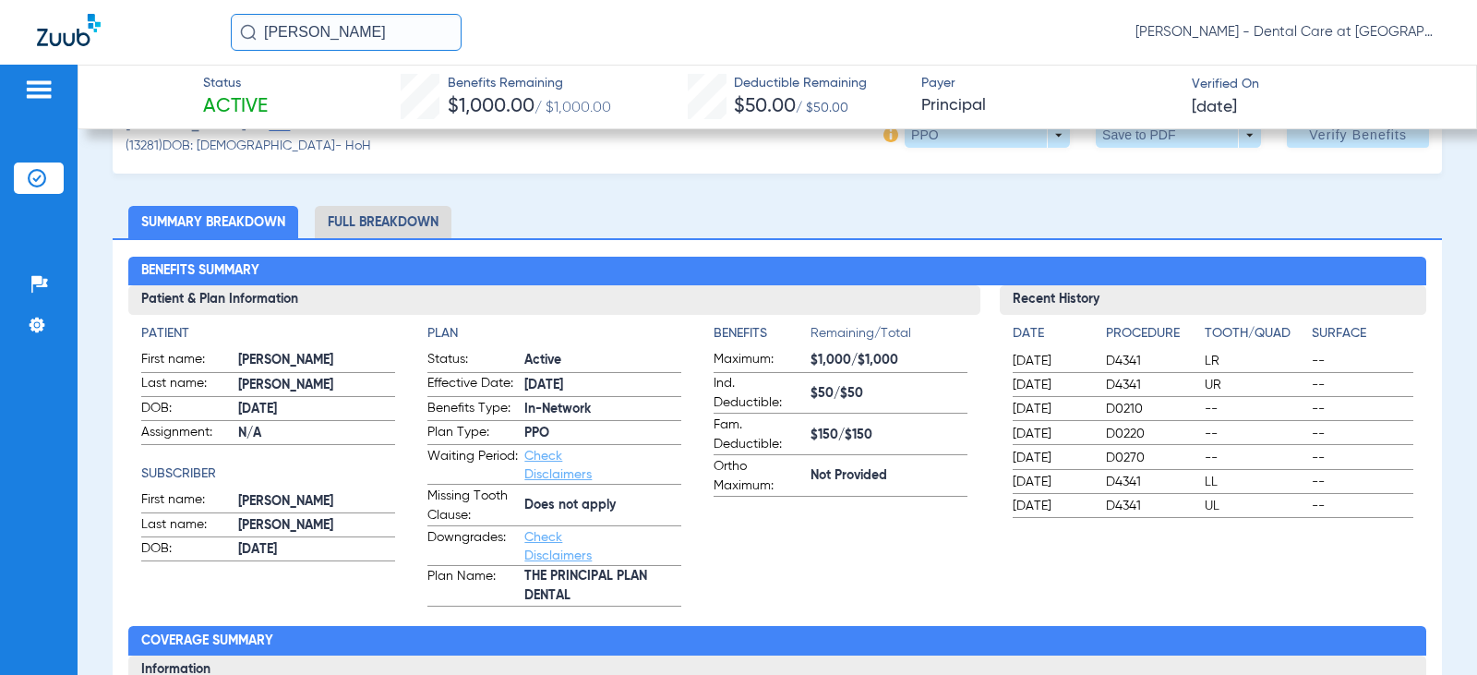
click at [392, 223] on li "Full Breakdown" at bounding box center [383, 222] width 137 height 32
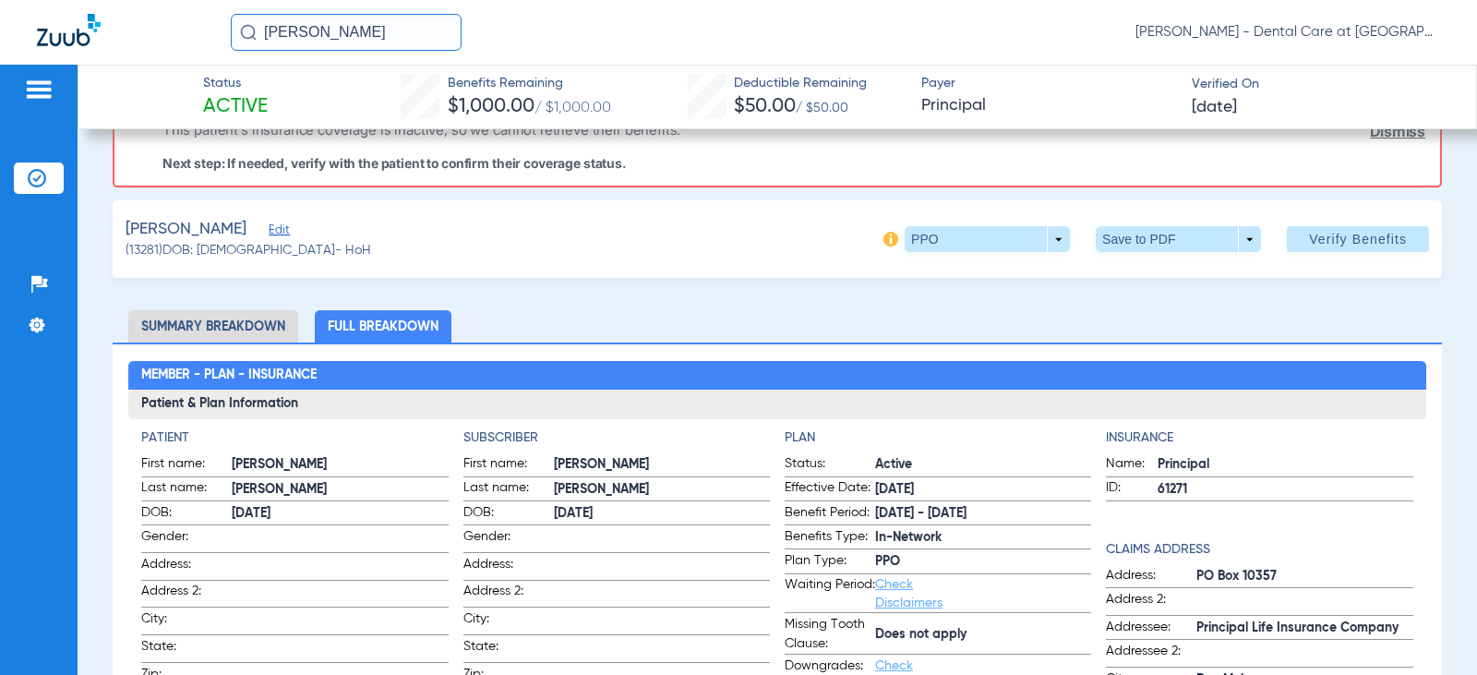
scroll to position [0, 0]
